Goal: Task Accomplishment & Management: Manage account settings

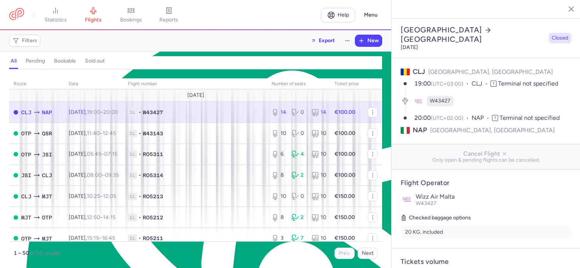
select select "days"
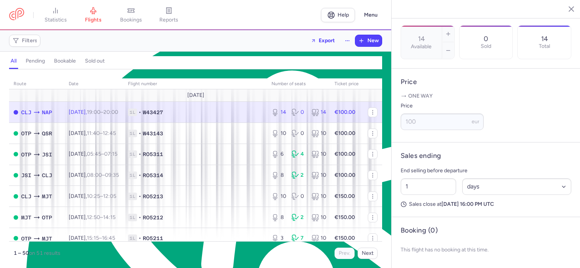
scroll to position [1012, 0]
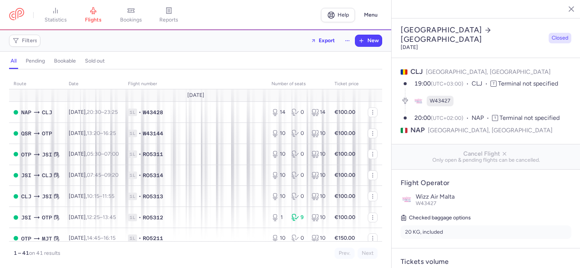
select select "days"
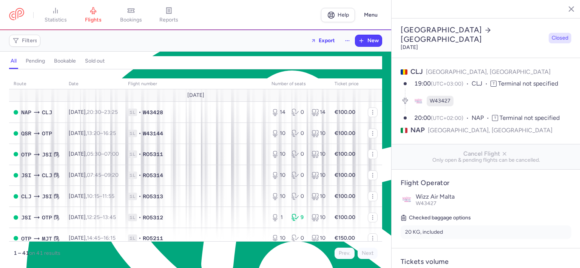
scroll to position [1012, 0]
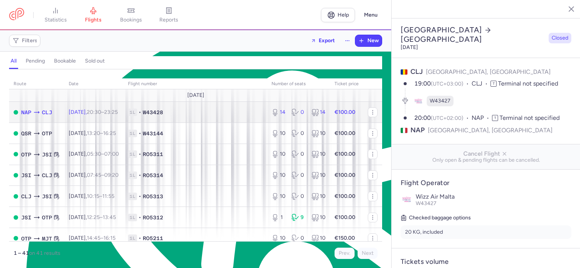
click at [234, 111] on span "1L • W43428" at bounding box center [195, 113] width 134 height 8
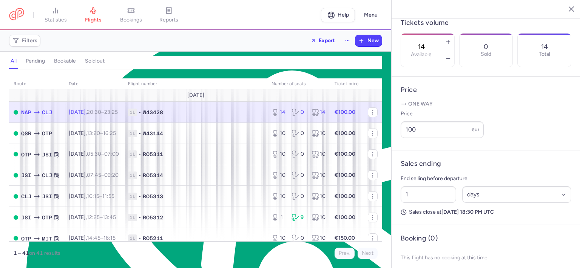
scroll to position [252, 0]
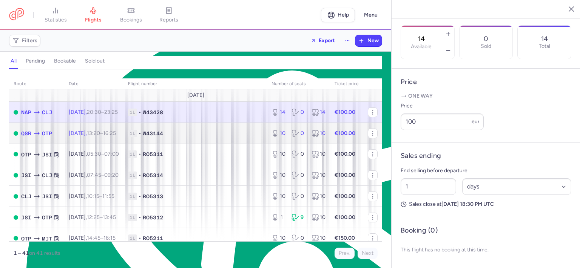
click at [223, 136] on span "1L • W43144" at bounding box center [195, 134] width 134 height 8
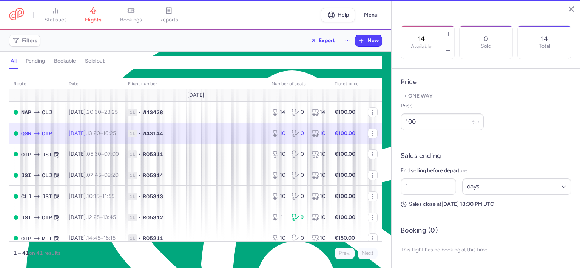
type input "10"
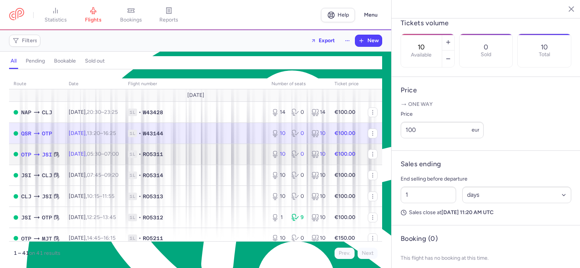
click at [225, 158] on span "1L • RO5311" at bounding box center [195, 155] width 134 height 8
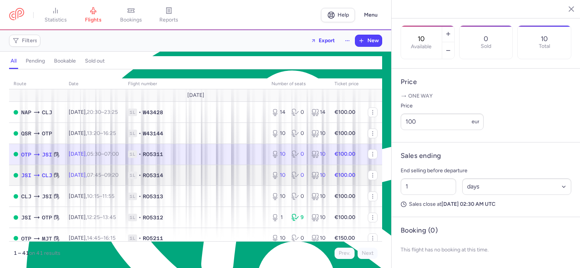
click at [213, 177] on span "1L • RO5314" at bounding box center [195, 176] width 134 height 8
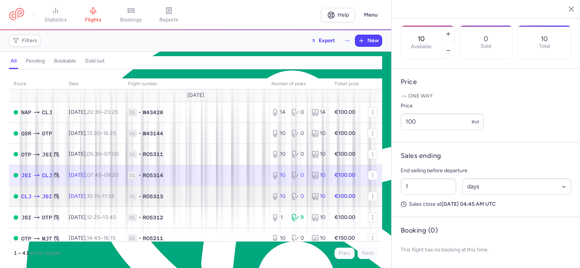
click at [214, 198] on span "1L • RO5313" at bounding box center [195, 197] width 134 height 8
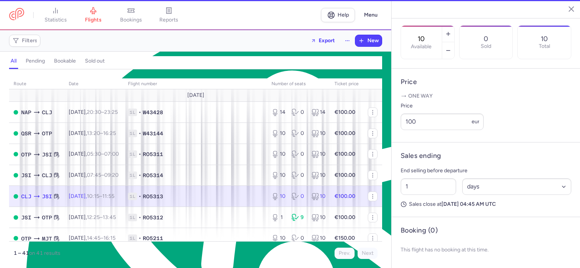
type input "2"
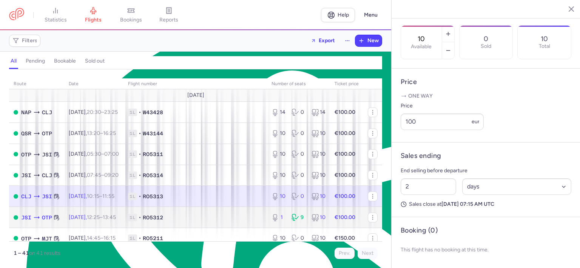
click at [214, 220] on span "1L • RO5312" at bounding box center [195, 218] width 134 height 8
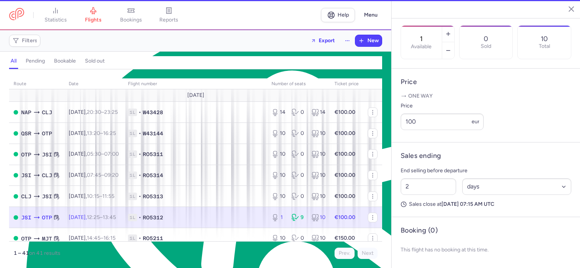
scroll to position [258, 0]
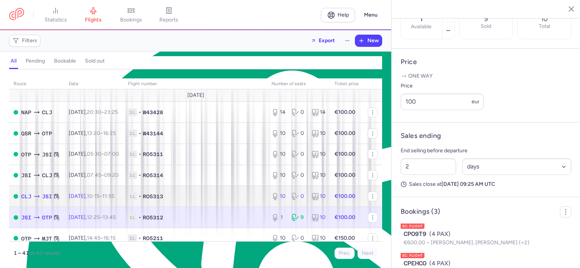
click at [216, 205] on td "1L • RO5313" at bounding box center [194, 196] width 143 height 21
type input "10"
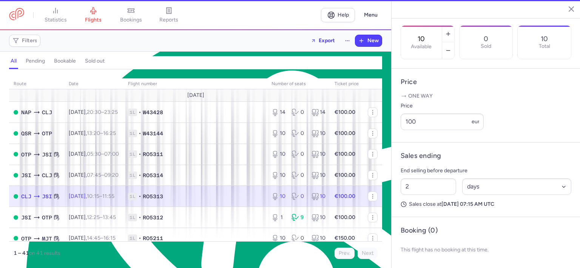
scroll to position [252, 0]
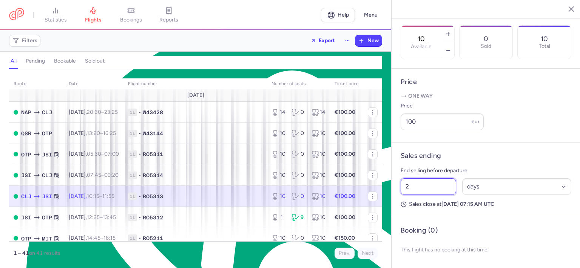
click at [416, 185] on input "2" at bounding box center [428, 187] width 55 height 17
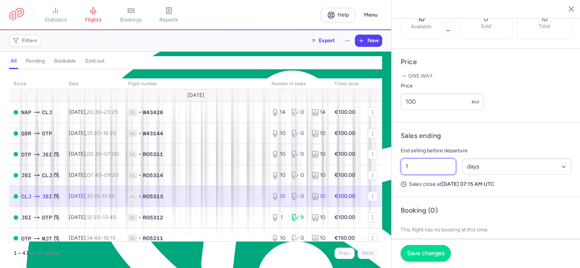
type input "1"
click at [424, 257] on span "Save changes" at bounding box center [425, 253] width 37 height 7
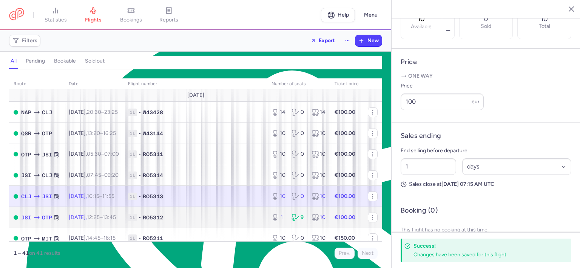
click at [231, 222] on span "1L • RO5312" at bounding box center [195, 218] width 134 height 8
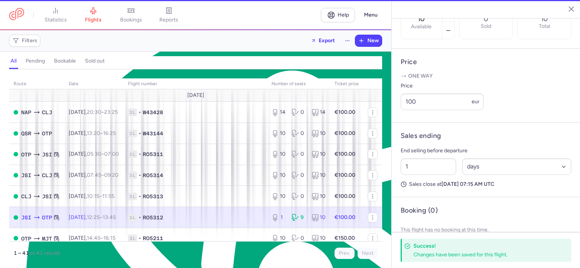
type input "1"
type input "2"
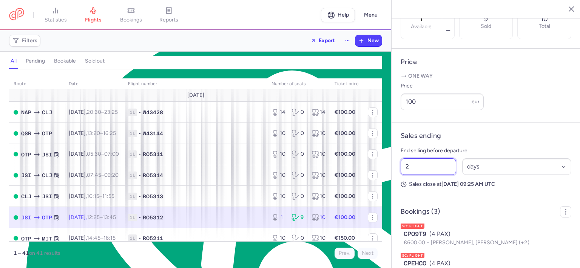
click at [418, 175] on input "2" at bounding box center [428, 167] width 55 height 17
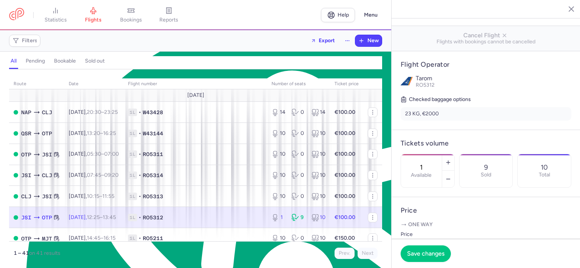
scroll to position [108, 0]
type input "1"
click at [450, 163] on line "button" at bounding box center [447, 163] width 3 height 0
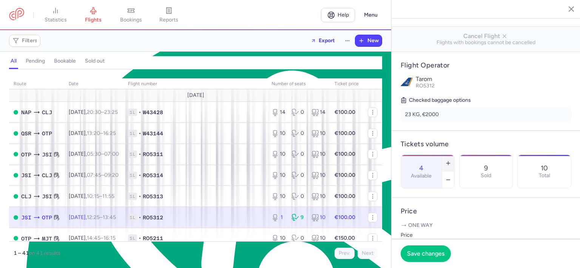
click at [450, 163] on line "button" at bounding box center [447, 163] width 3 height 0
click at [423, 251] on span "Save changes" at bounding box center [425, 253] width 37 height 7
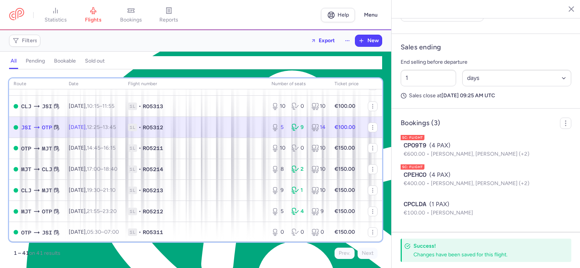
scroll to position [91, 0]
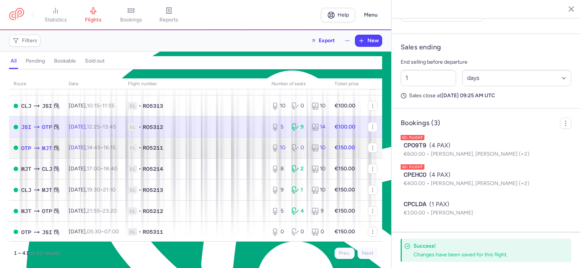
click at [190, 148] on span "1L • RO5211" at bounding box center [195, 148] width 134 height 8
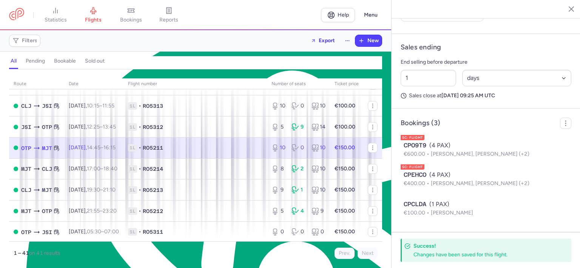
type input "10"
type input "2"
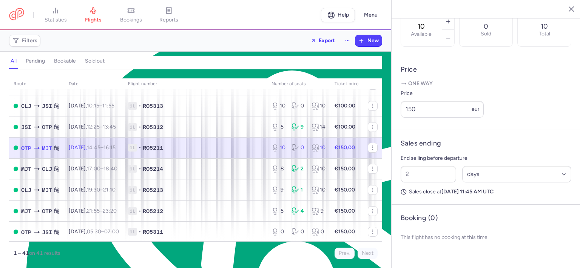
scroll to position [252, 0]
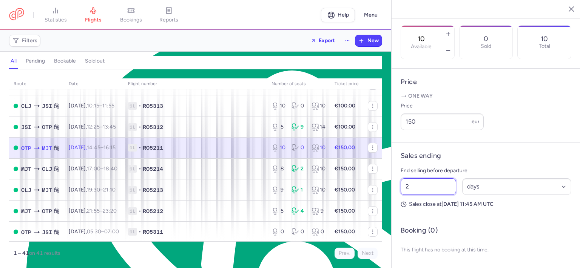
click at [419, 191] on input "2" at bounding box center [428, 187] width 55 height 17
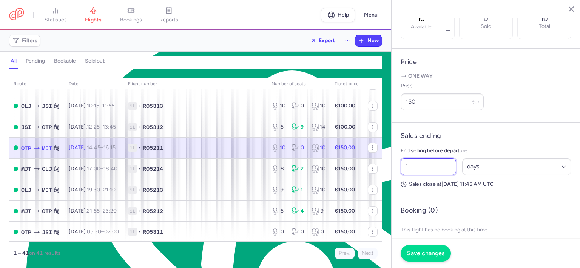
type input "1"
click at [432, 253] on span "Save changes" at bounding box center [425, 253] width 37 height 7
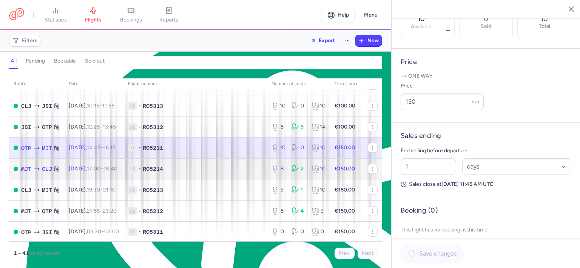
click at [228, 172] on span "1L • RO5214" at bounding box center [195, 169] width 134 height 8
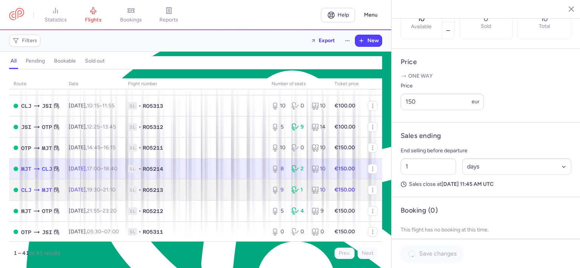
click at [205, 194] on span "1L • RO5213" at bounding box center [195, 190] width 134 height 8
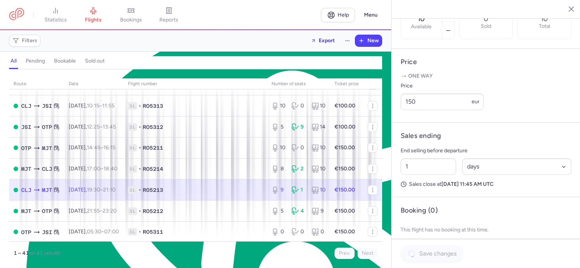
type input "9"
type input "2"
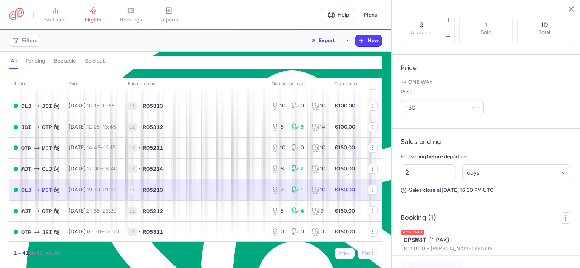
scroll to position [258, 0]
click at [417, 181] on input "2" at bounding box center [428, 173] width 55 height 17
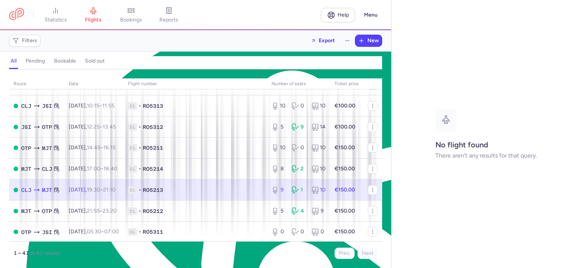
click at [216, 194] on span "1L • RO5213" at bounding box center [195, 190] width 134 height 8
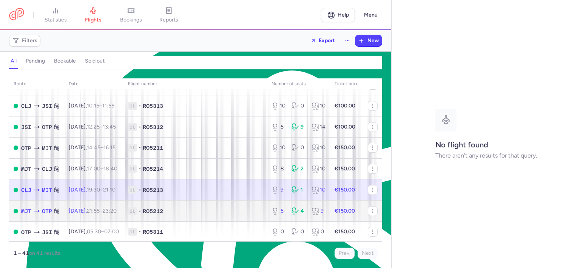
click at [203, 210] on td "1L • RO5212" at bounding box center [194, 211] width 143 height 21
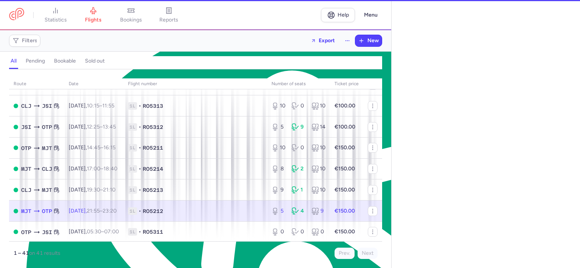
select select "days"
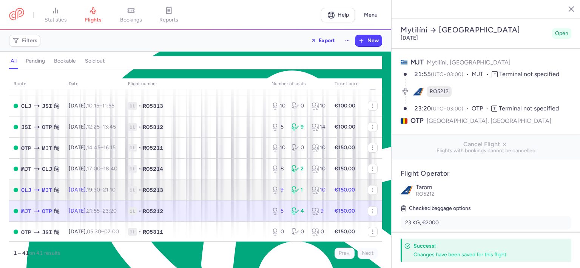
click at [195, 190] on span "1L • RO5213" at bounding box center [195, 190] width 134 height 8
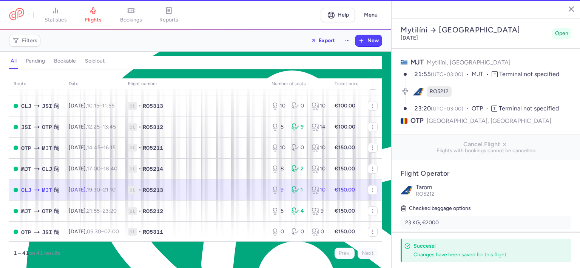
type input "9"
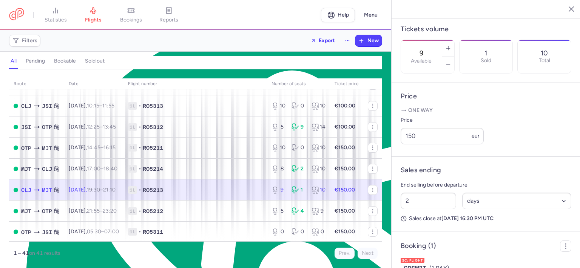
scroll to position [263, 0]
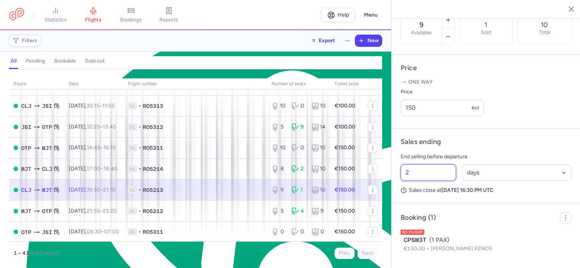
click at [440, 181] on input "2" at bounding box center [428, 173] width 55 height 17
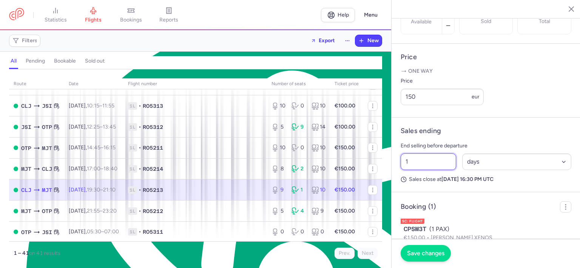
type input "1"
click at [427, 252] on span "Save changes" at bounding box center [425, 253] width 37 height 7
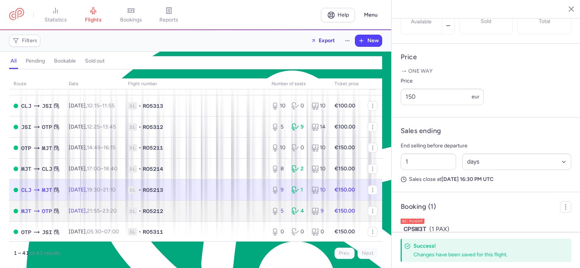
click at [221, 213] on span "1L • RO5212" at bounding box center [195, 212] width 134 height 8
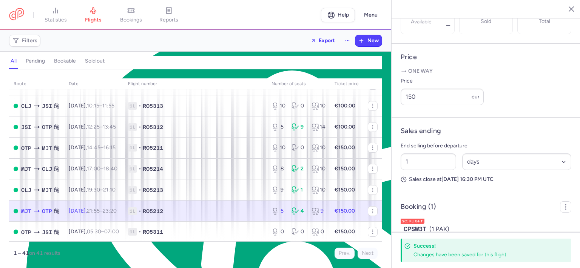
type input "5"
type input "2"
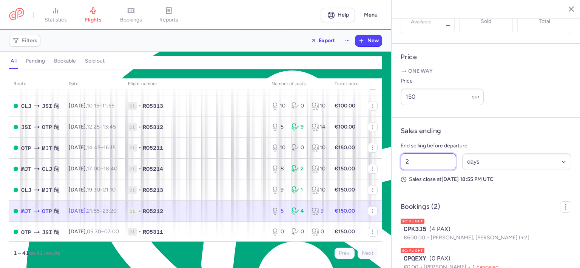
click at [426, 170] on input "2" at bounding box center [428, 162] width 55 height 17
type input "1"
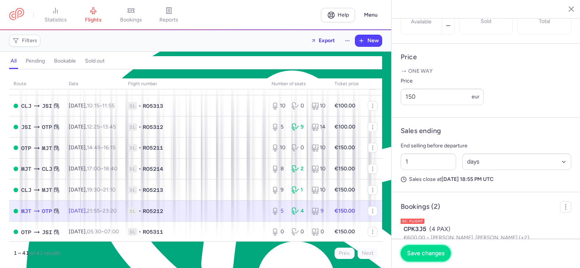
click at [422, 253] on span "Save changes" at bounding box center [425, 253] width 37 height 7
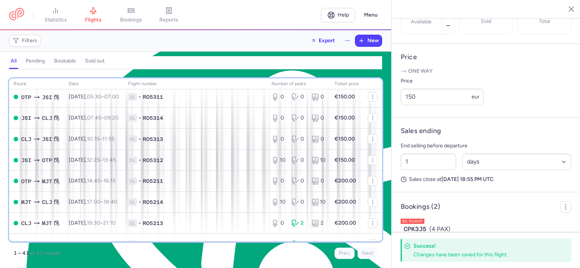
scroll to position [228, 0]
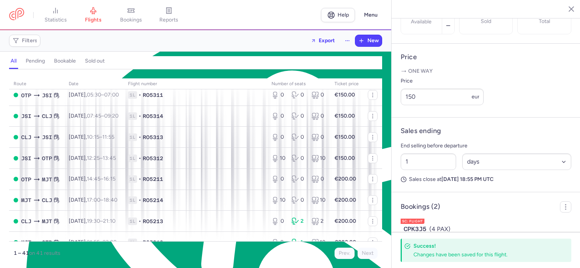
click at [37, 267] on div "route date Flight number number of seats Ticket price [DATE] NAP CLJ [DATE] 20:…" at bounding box center [195, 171] width 391 height 194
